Goal: Browse casually: Explore the website without a specific task or goal

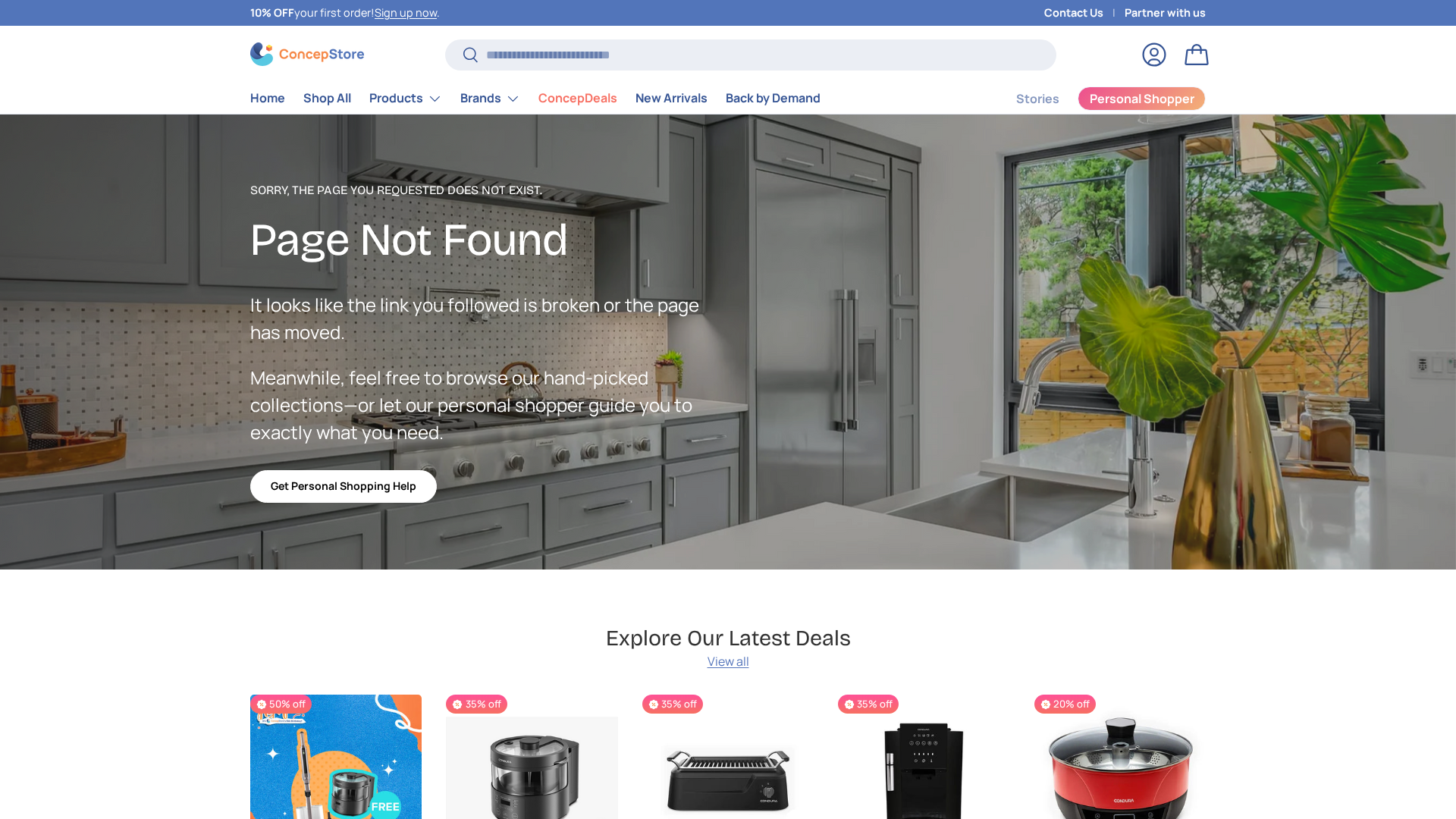
scroll to position [3719, 6200]
